Goal: Information Seeking & Learning: Learn about a topic

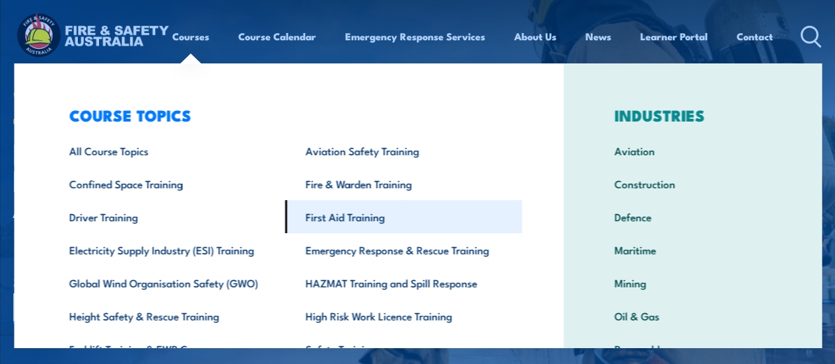
click at [365, 215] on link "First Aid Training" at bounding box center [403, 216] width 237 height 33
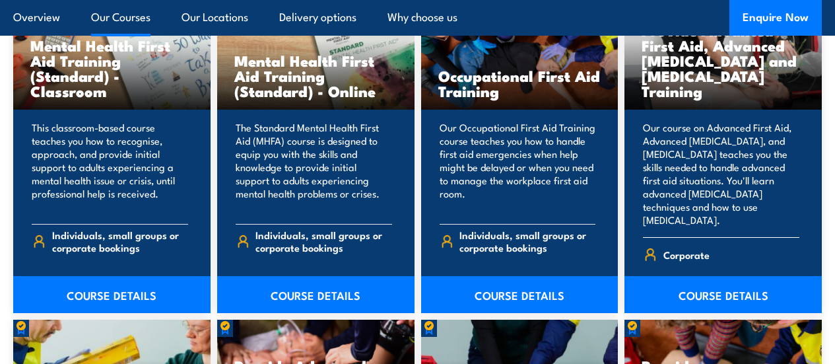
scroll to position [1452, 0]
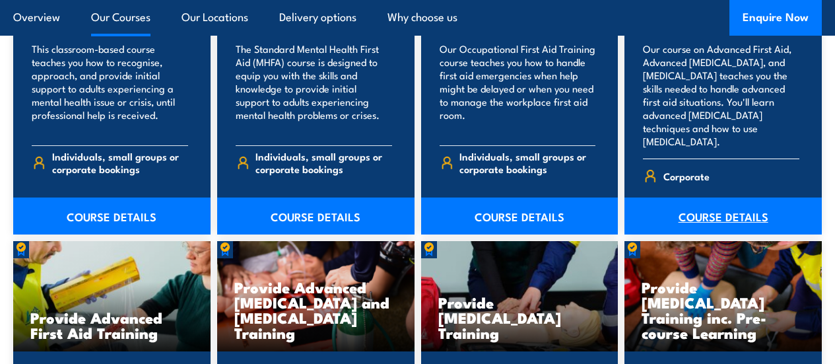
click at [739, 234] on link "COURSE DETAILS" at bounding box center [723, 215] width 197 height 37
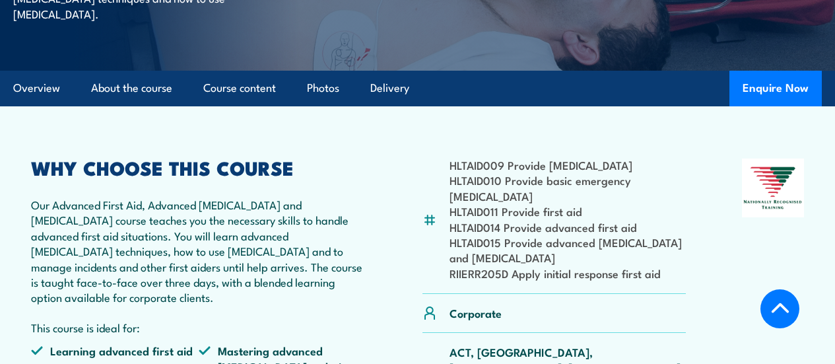
scroll to position [330, 0]
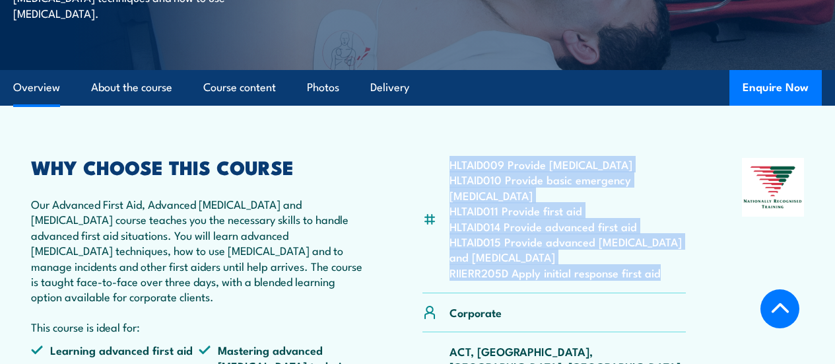
drag, startPoint x: 447, startPoint y: 203, endPoint x: 661, endPoint y: 330, distance: 248.6
click at [661, 293] on div "HLTAID009 Provide cardiopulmonary resuscitation HLTAID010 Provide basic emergen…" at bounding box center [555, 225] width 264 height 135
copy ul "HLTAID009 Provide cardiopulmonary resuscitation HLTAID010 Provide basic emergen…"
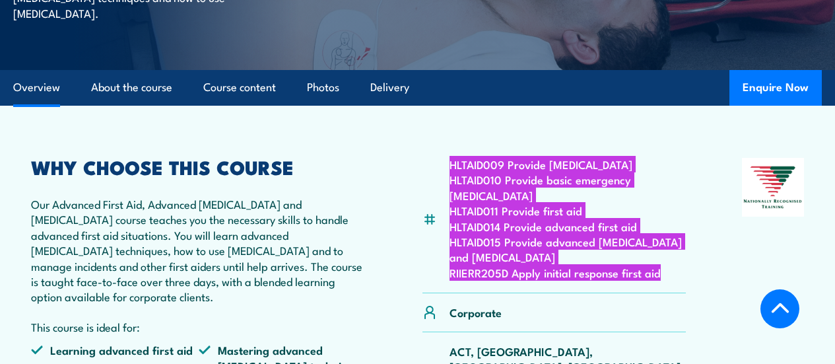
scroll to position [0, 0]
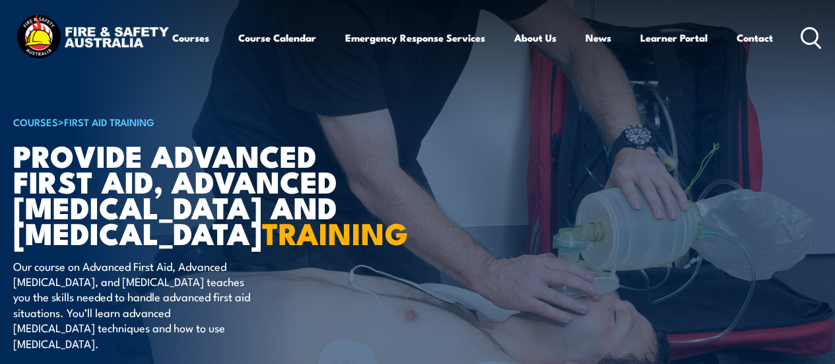
click at [801, 49] on icon at bounding box center [811, 38] width 21 height 22
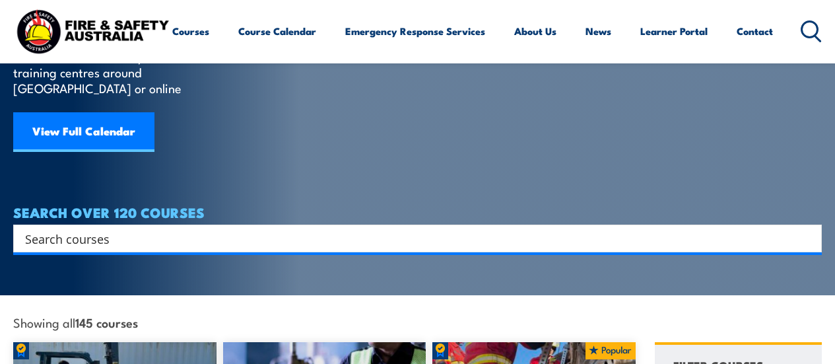
scroll to position [132, 0]
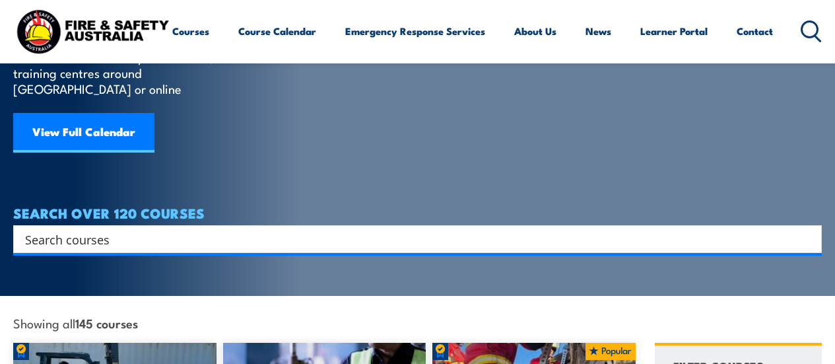
click at [91, 229] on input "Search input" at bounding box center [409, 239] width 768 height 20
type input "puafir207"
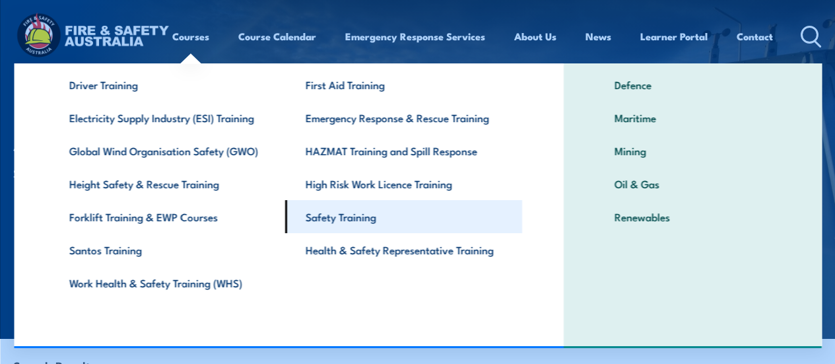
scroll to position [66, 0]
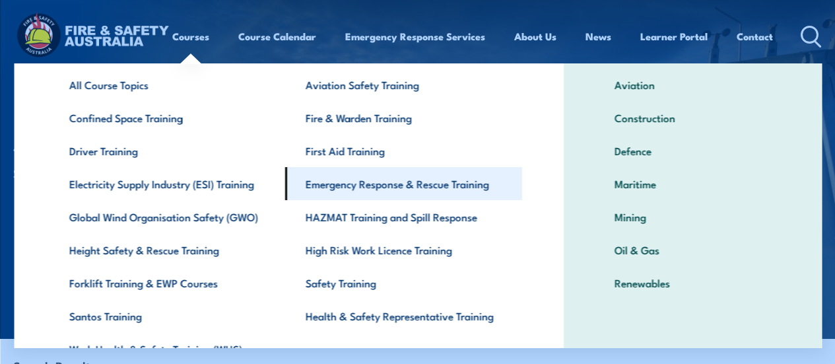
click at [403, 185] on link "Emergency Response & Rescue Training" at bounding box center [403, 183] width 237 height 33
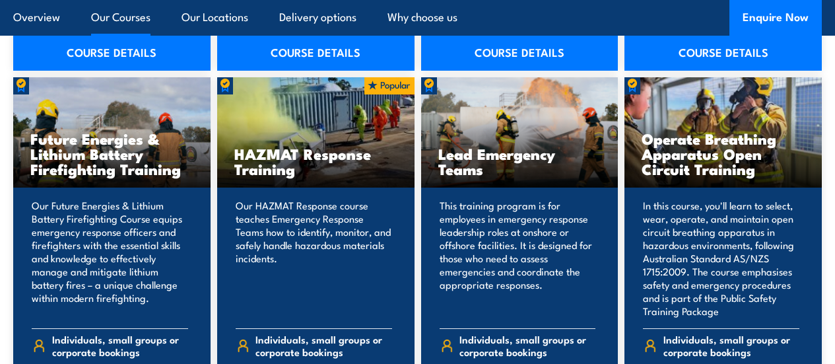
scroll to position [1415, 0]
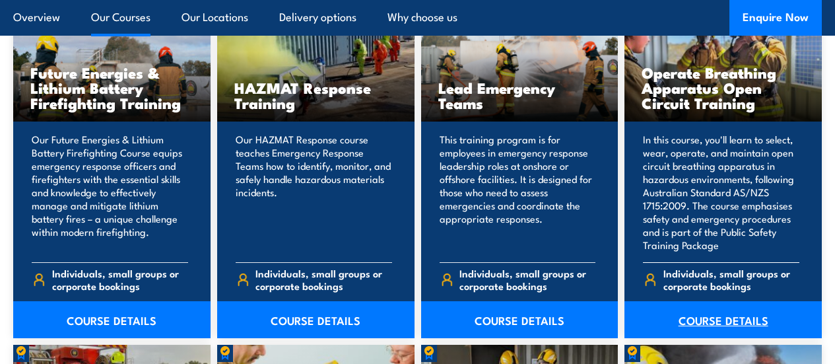
click at [725, 338] on link "COURSE DETAILS" at bounding box center [723, 319] width 197 height 37
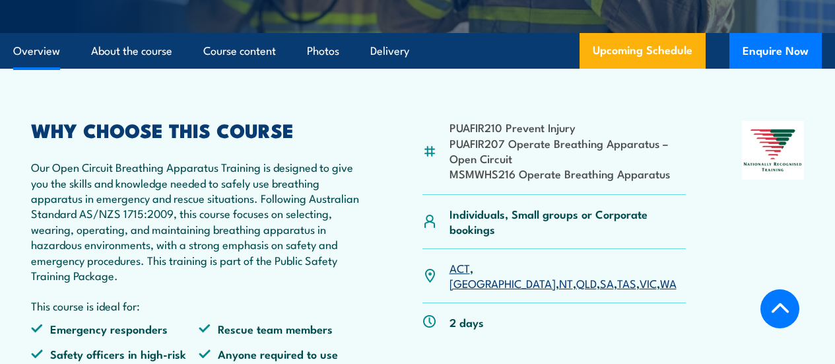
scroll to position [330, 0]
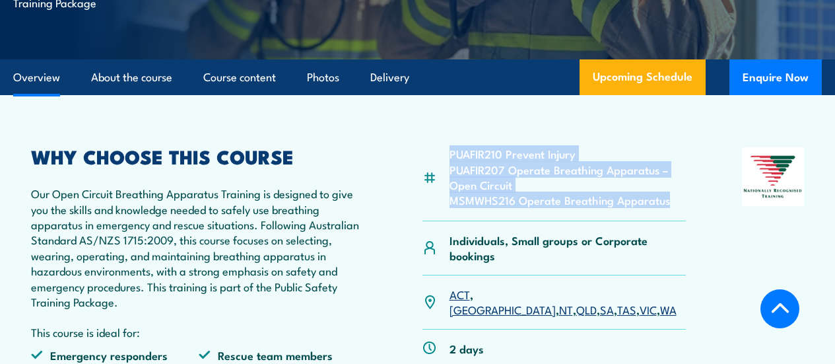
drag, startPoint x: 674, startPoint y: 231, endPoint x: 440, endPoint y: 184, distance: 238.5
click at [440, 184] on div "PUAFIR210 Prevent Injury PUAFIR207 Operate Breathing Apparatus – Open Circuit M…" at bounding box center [555, 184] width 264 height 74
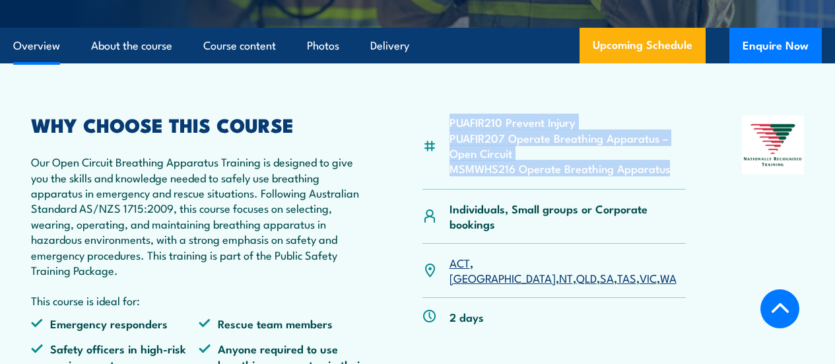
copy ul "PUAFIR210 Prevent Injury PUAFIR207 Operate Breathing Apparatus – Open Circuit M…"
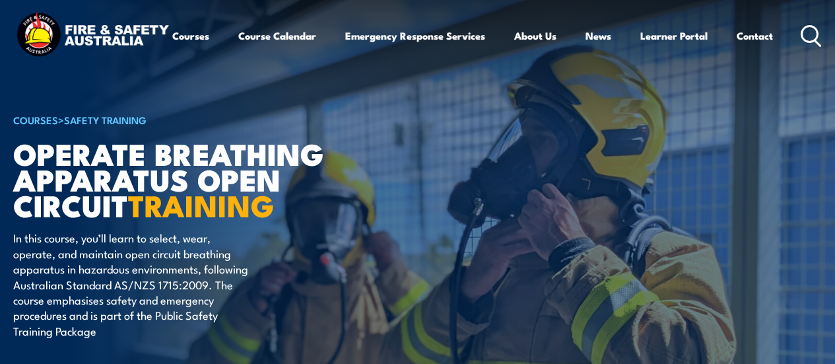
scroll to position [0, 0]
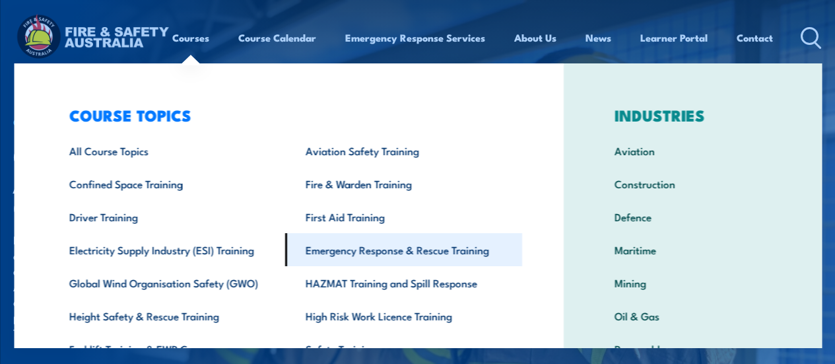
click at [354, 250] on link "Emergency Response & Rescue Training" at bounding box center [403, 249] width 237 height 33
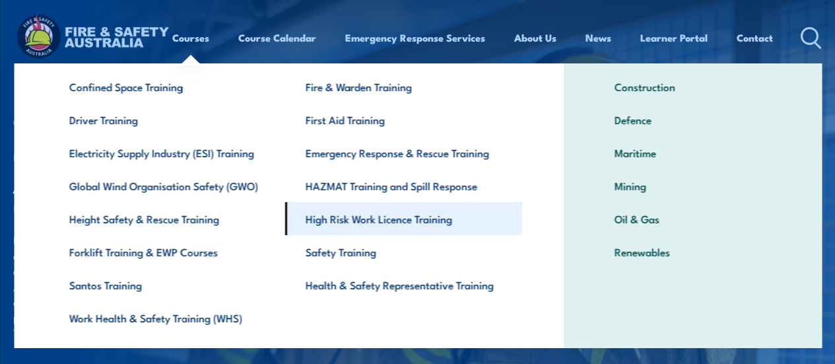
scroll to position [133, 0]
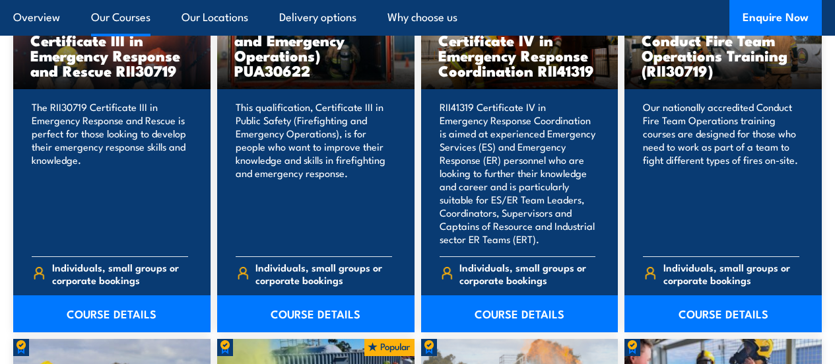
scroll to position [1088, 0]
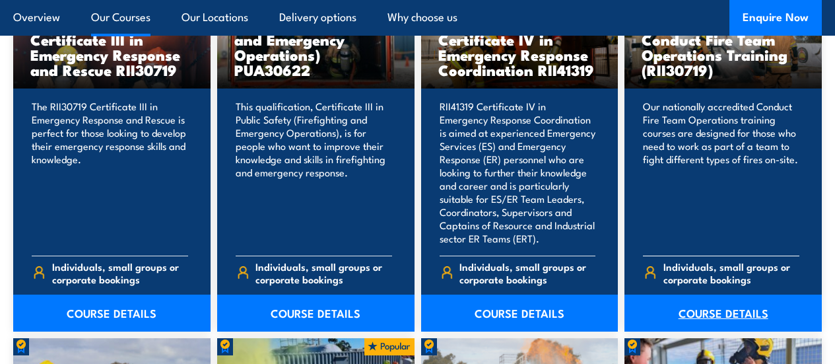
click at [733, 331] on link "COURSE DETAILS" at bounding box center [723, 312] width 197 height 37
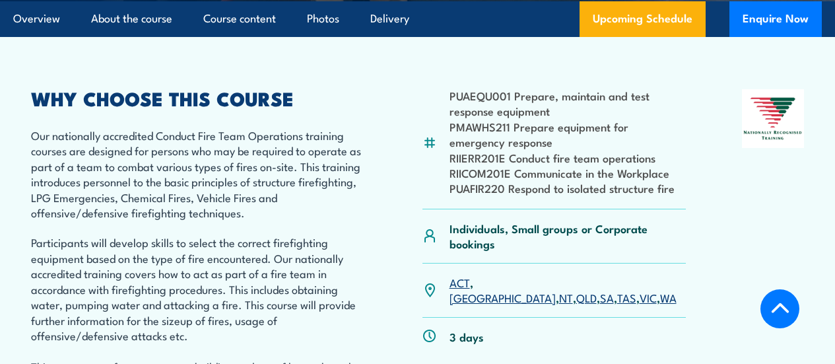
scroll to position [396, 0]
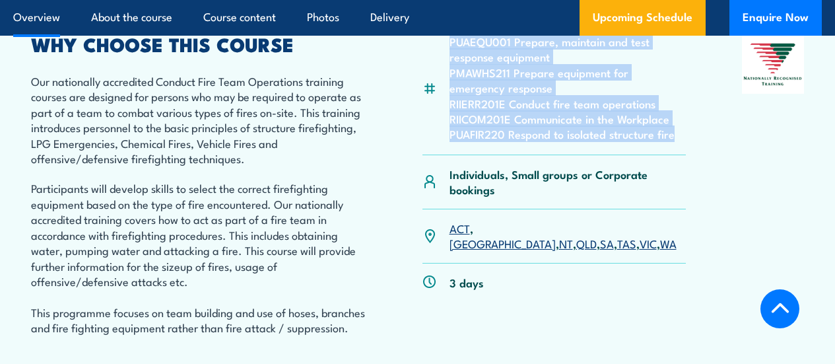
drag, startPoint x: 676, startPoint y: 166, endPoint x: 451, endPoint y: 79, distance: 241.6
click at [451, 79] on ul "PUAEQU001 Prepare, maintain and test response equipment PMAWHS211 Prepare equip…" at bounding box center [568, 88] width 237 height 108
copy ul "PUAEQU001 Prepare, maintain and test response equipment PMAWHS211 Prepare equip…"
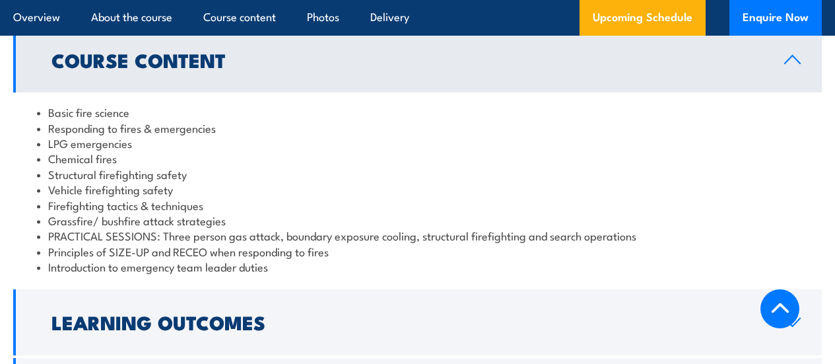
scroll to position [1320, 0]
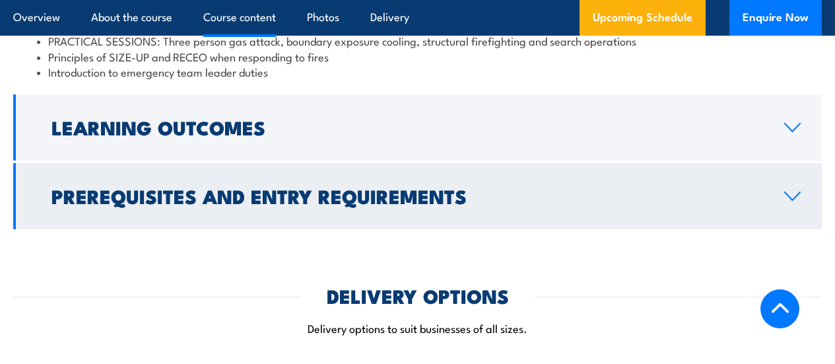
click at [145, 204] on h2 "Prerequisites and Entry Requirements" at bounding box center [407, 195] width 712 height 17
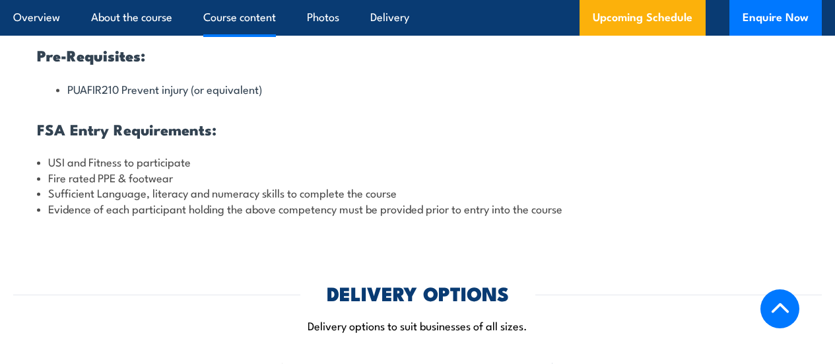
scroll to position [1277, 0]
